Goal: Transaction & Acquisition: Purchase product/service

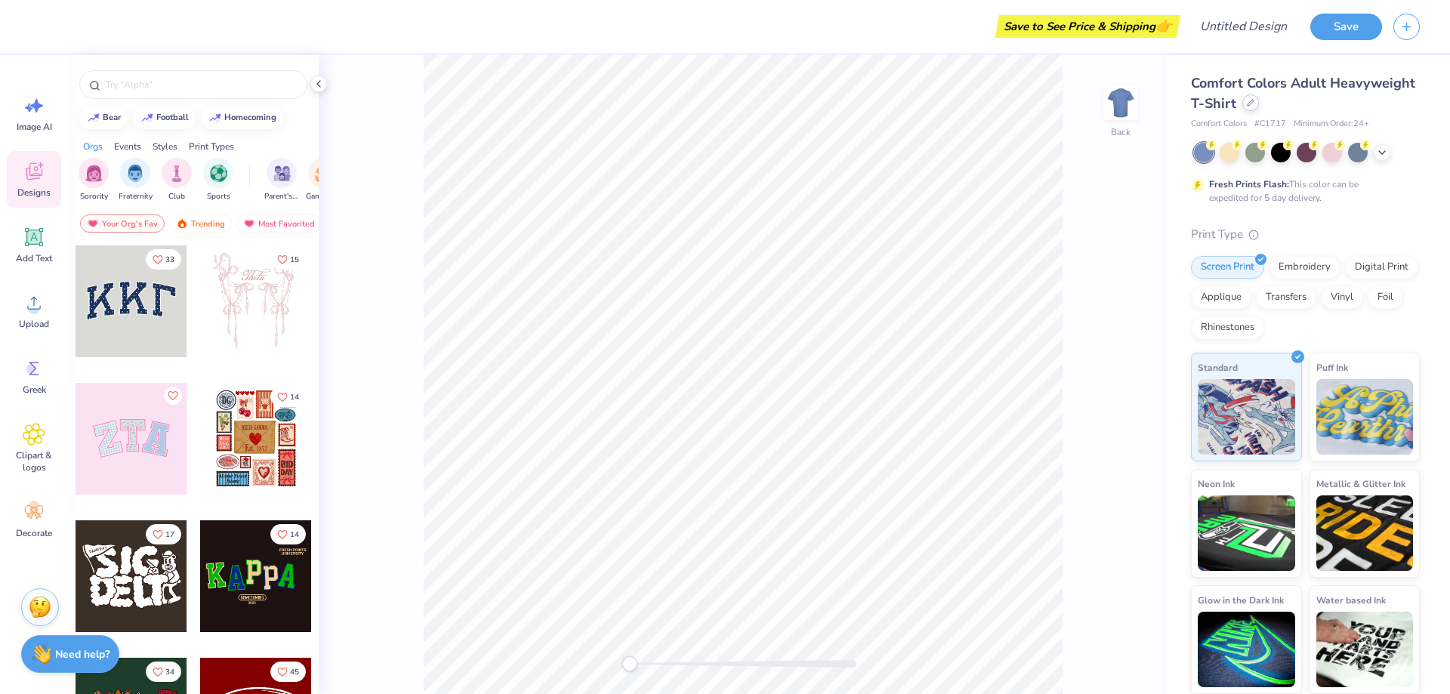
click at [1234, 116] on div "Comfort Colors Adult Heavyweight T-Shirt Comfort Colors # C1717 Minimum Order: …" at bounding box center [1305, 101] width 229 height 57
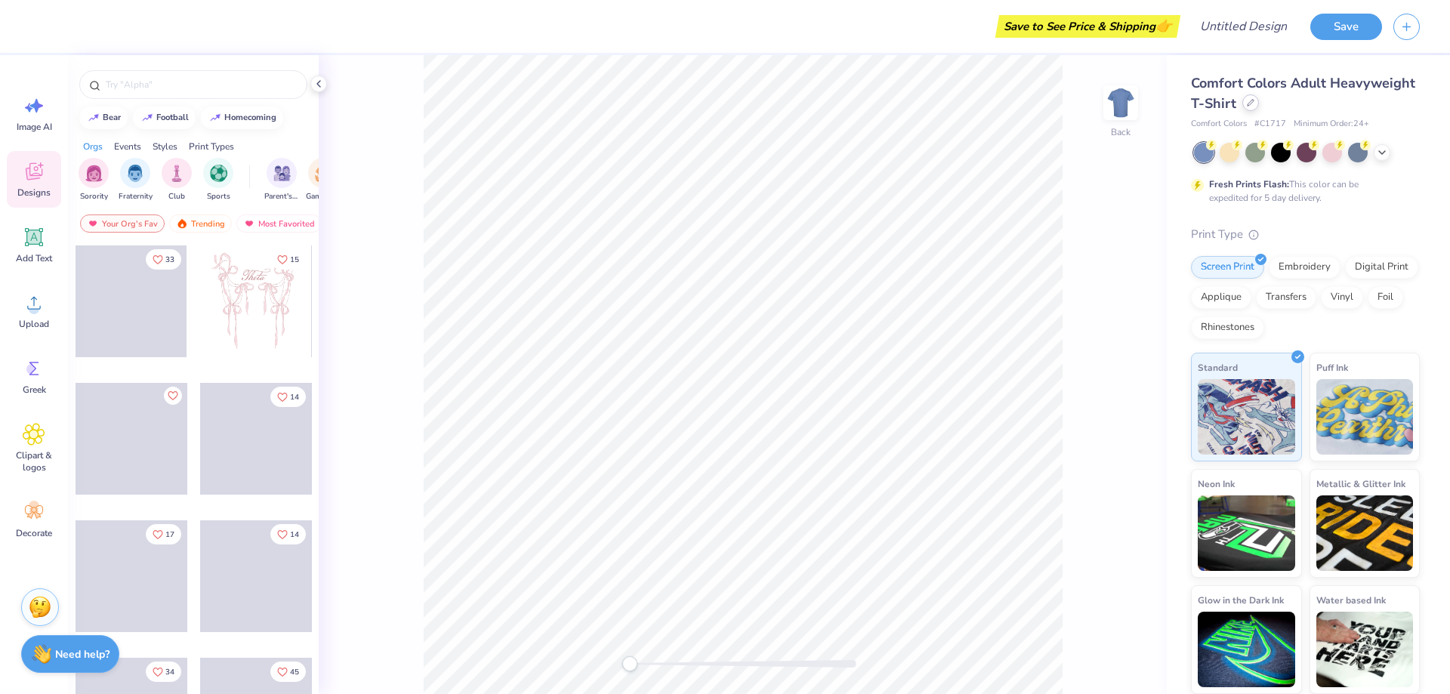
click at [1250, 103] on icon at bounding box center [1251, 103] width 8 height 8
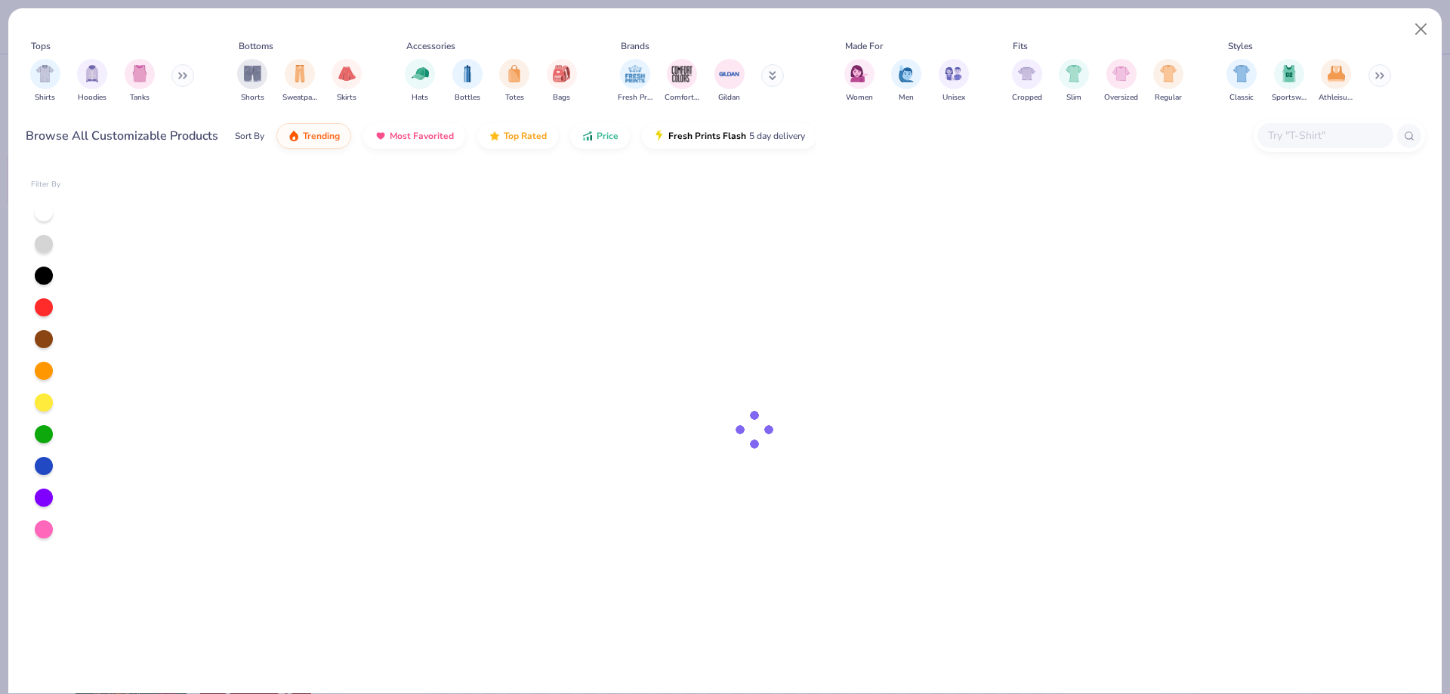
click at [1282, 159] on div "Tops Shirts Hoodies Tanks Bottoms Shorts Sweatpants Skirts Accessories Hats Bot…" at bounding box center [725, 85] width 1434 height 155
click at [1287, 139] on input "text" at bounding box center [1325, 135] width 116 height 17
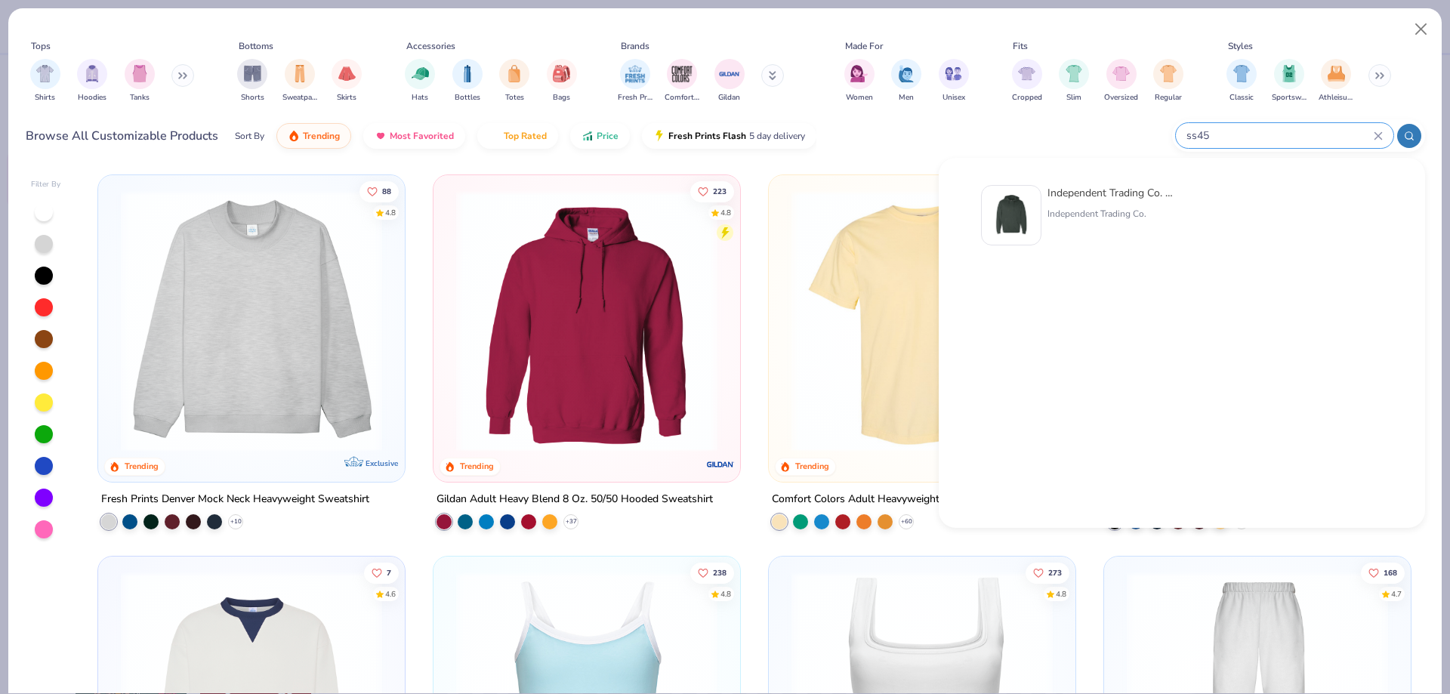
type input "ss45"
click at [1036, 199] on div at bounding box center [1011, 215] width 60 height 60
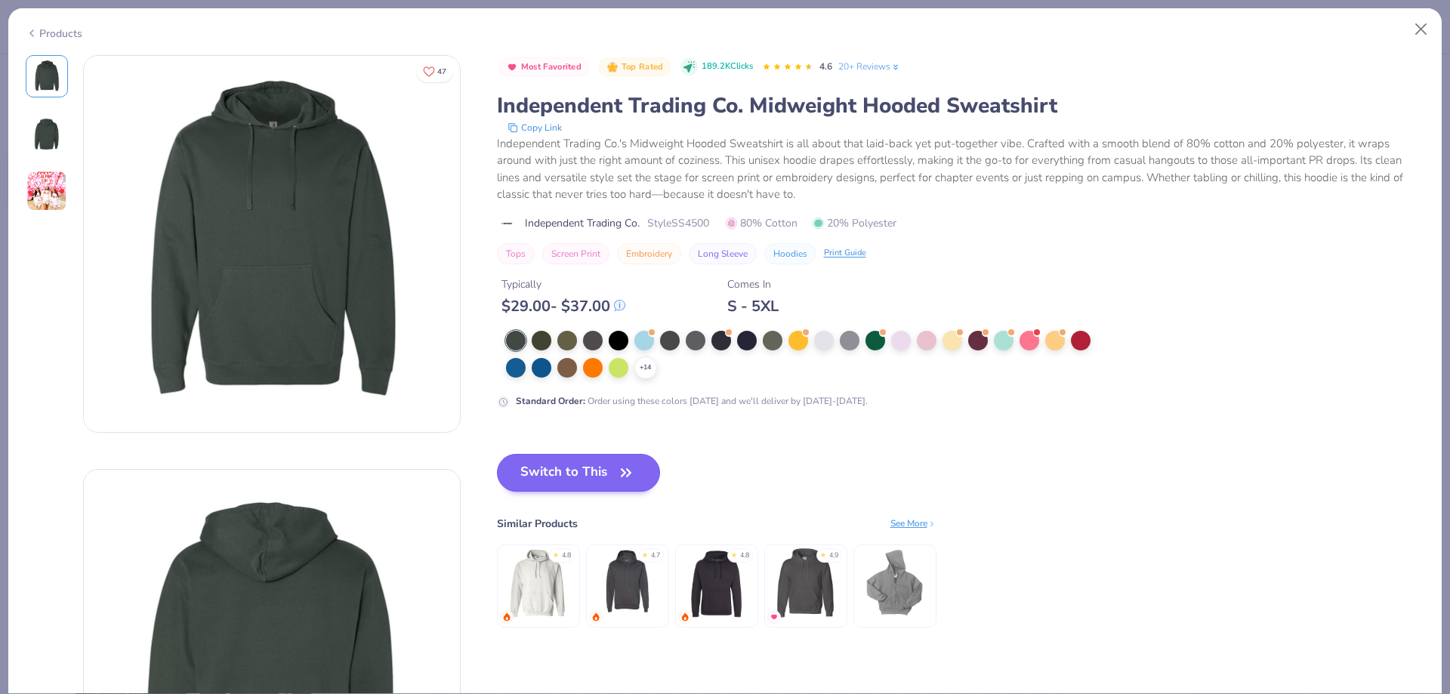
click at [543, 446] on div "Most Favorited Top Rated 189.2K Clicks 4.6 20+ Reviews Independent Trading Co. …" at bounding box center [961, 356] width 928 height 603
click at [548, 460] on button "Switch to This" at bounding box center [579, 473] width 164 height 38
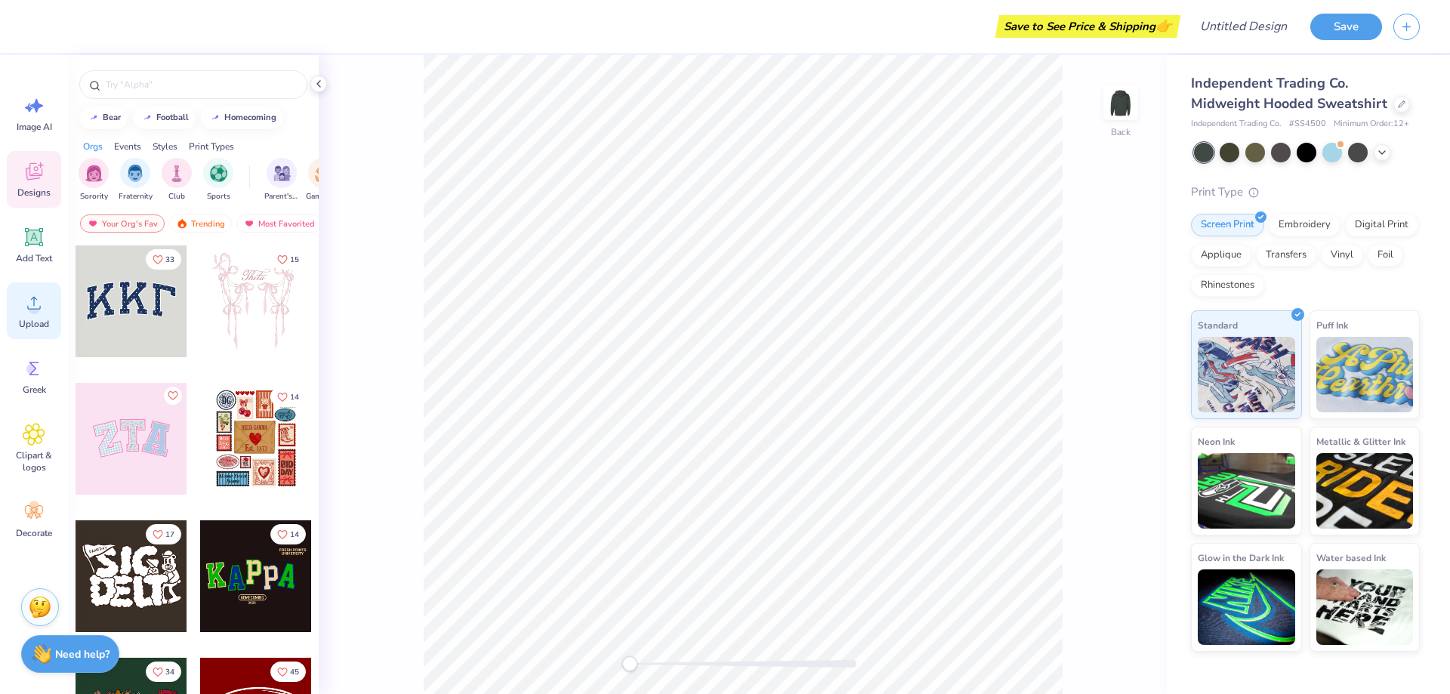
click at [48, 313] on div "Upload" at bounding box center [34, 311] width 54 height 57
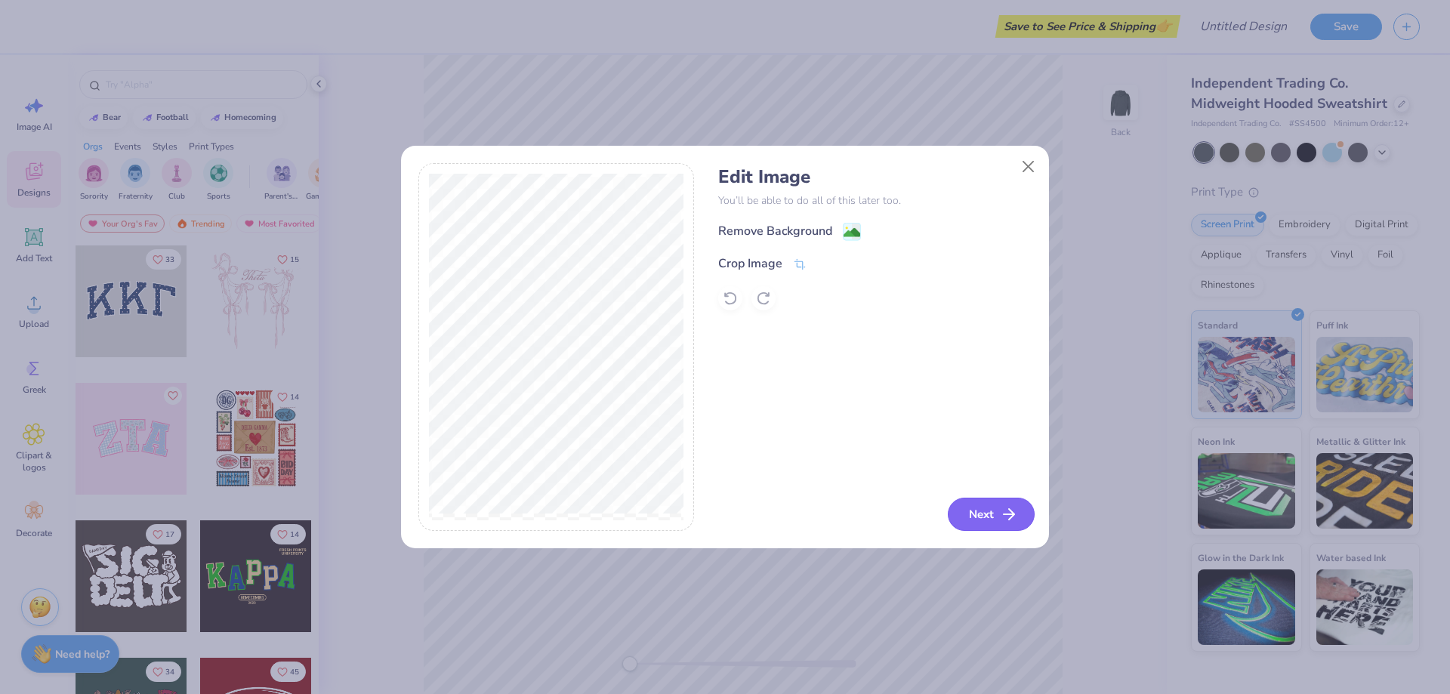
click at [991, 512] on button "Next" at bounding box center [991, 514] width 87 height 33
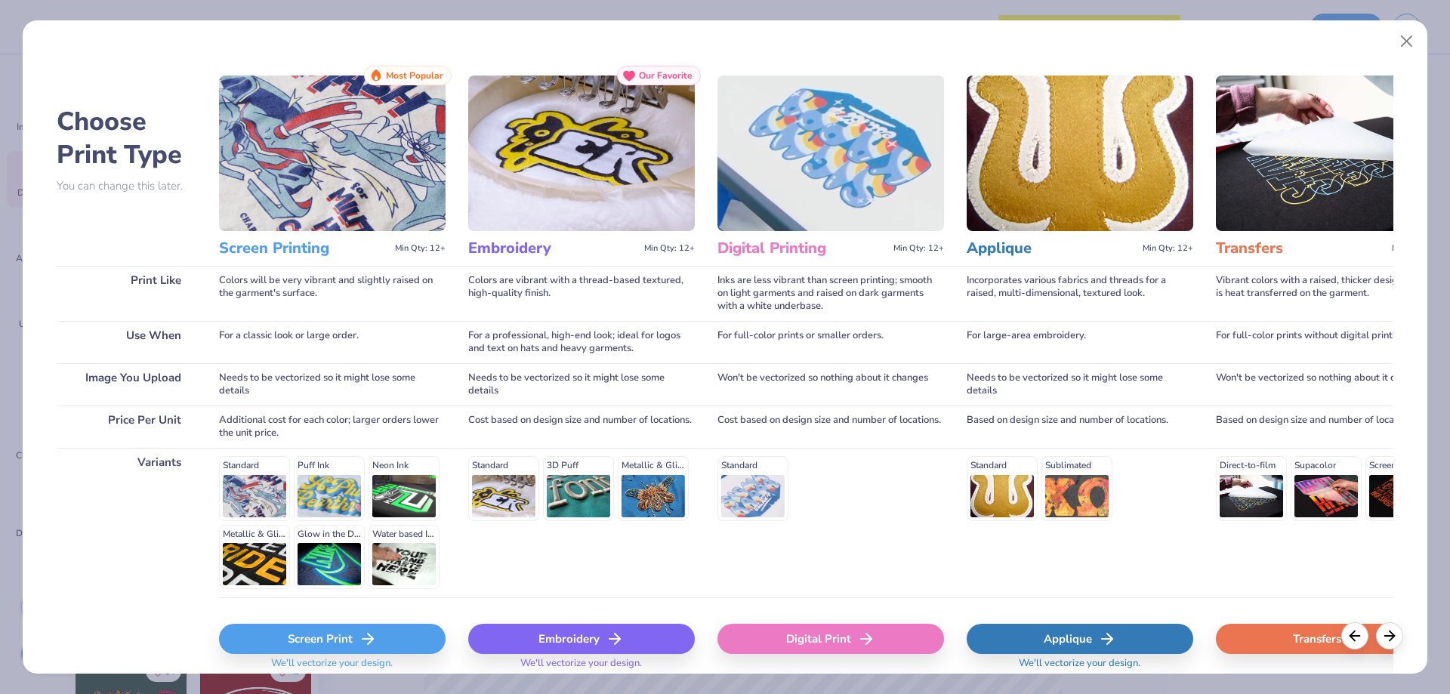
click at [561, 629] on div "Embroidery" at bounding box center [581, 639] width 227 height 30
